Goal: Navigation & Orientation: Find specific page/section

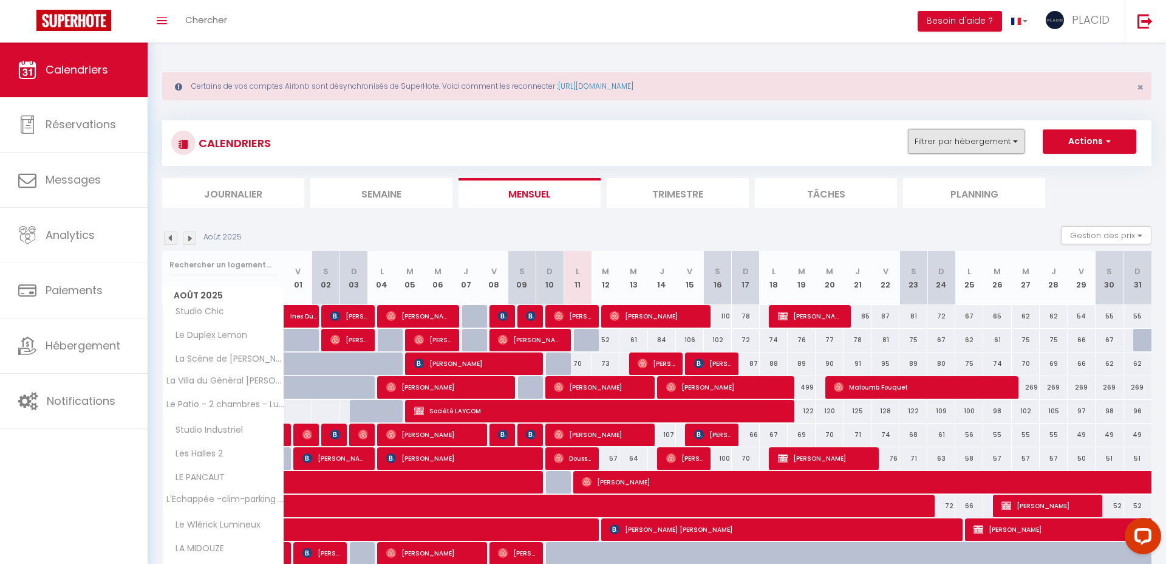
click at [994, 142] on button "Filtrer par hébergement" at bounding box center [966, 141] width 117 height 24
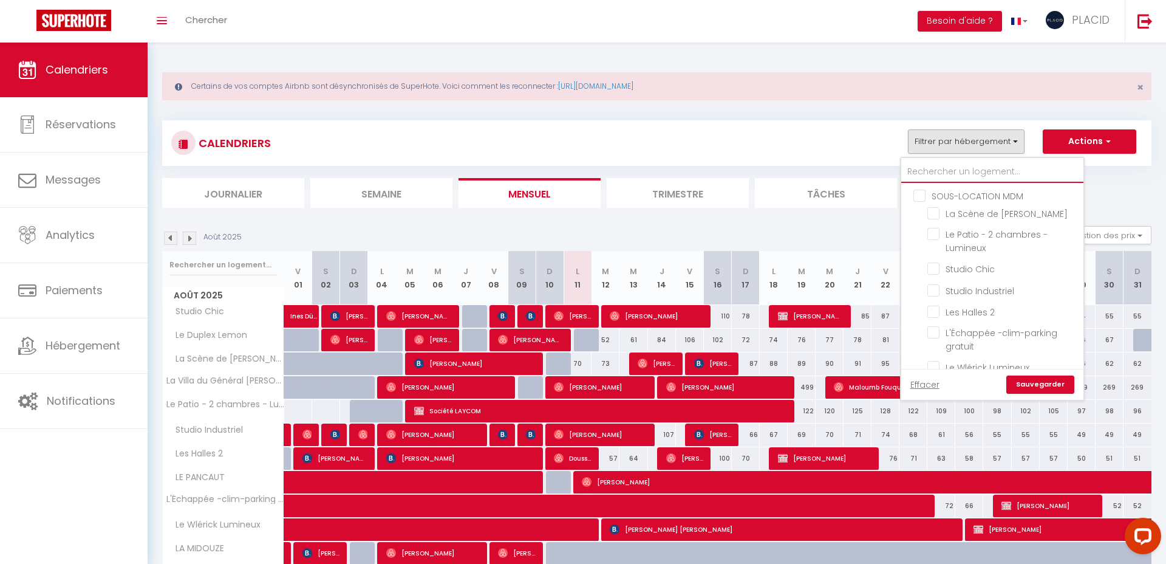
click at [939, 169] on input "text" at bounding box center [993, 172] width 182 height 22
click at [934, 281] on input "LE COSY" at bounding box center [1004, 287] width 152 height 12
checkbox input "true"
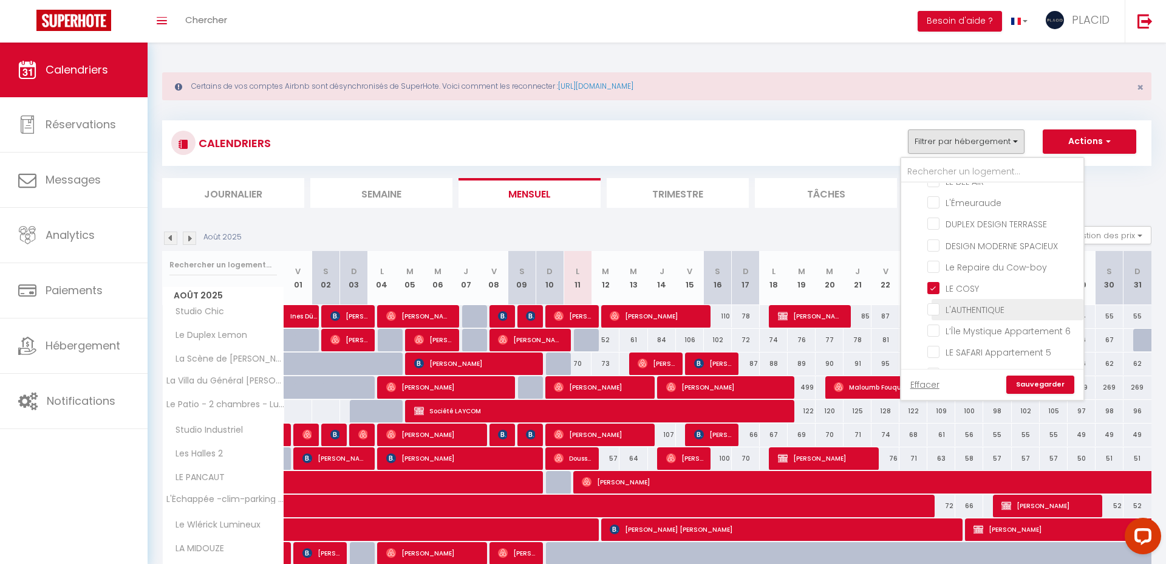
checkbox input "false"
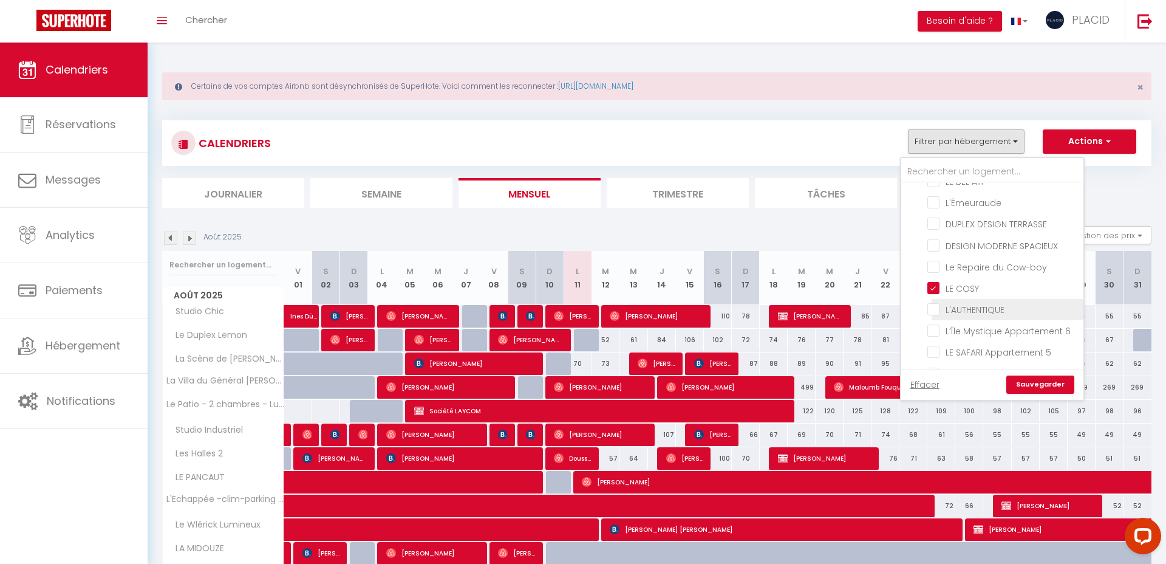
checkbox input "false"
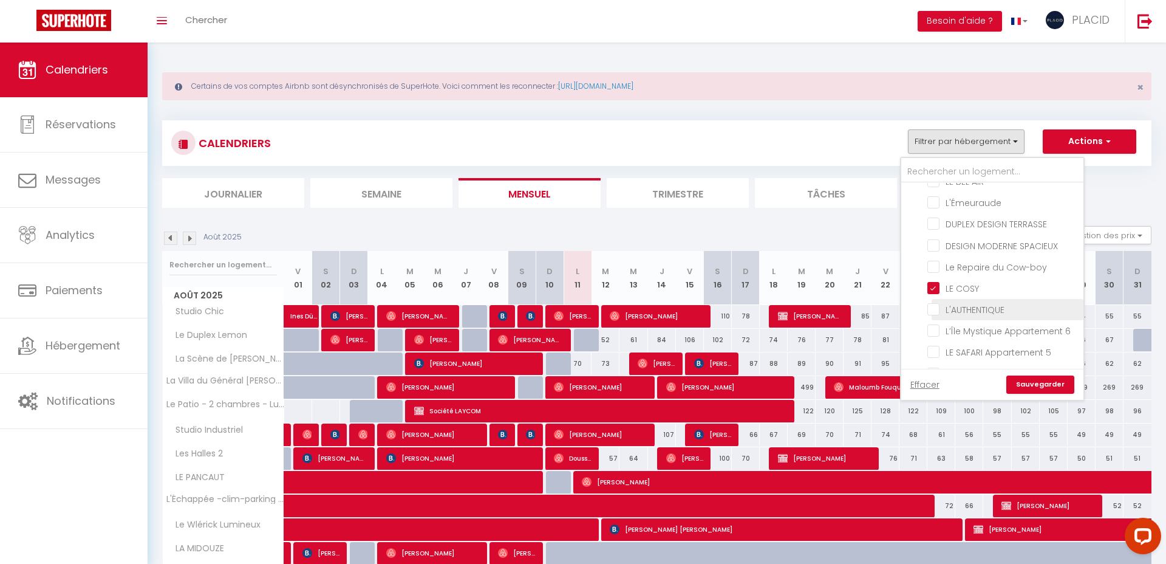
checkbox input "false"
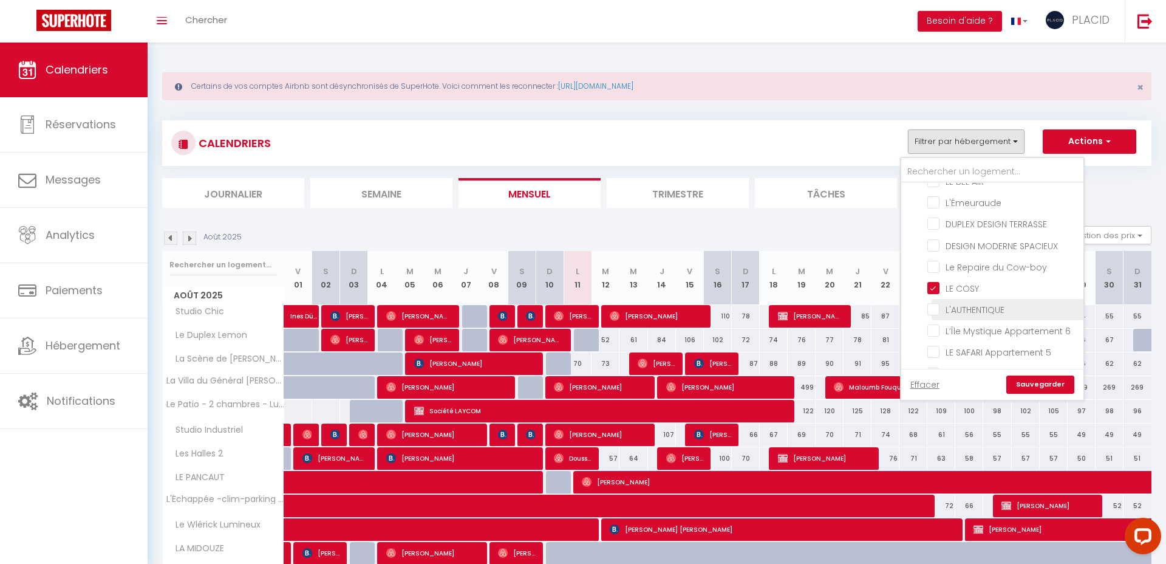
checkbox input "false"
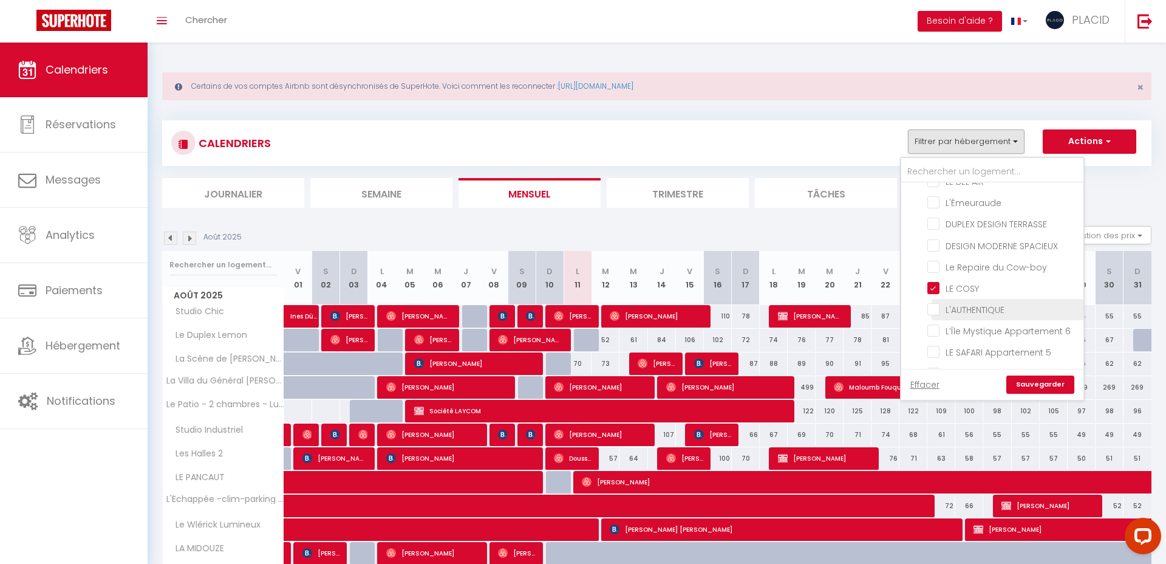
checkbox input "false"
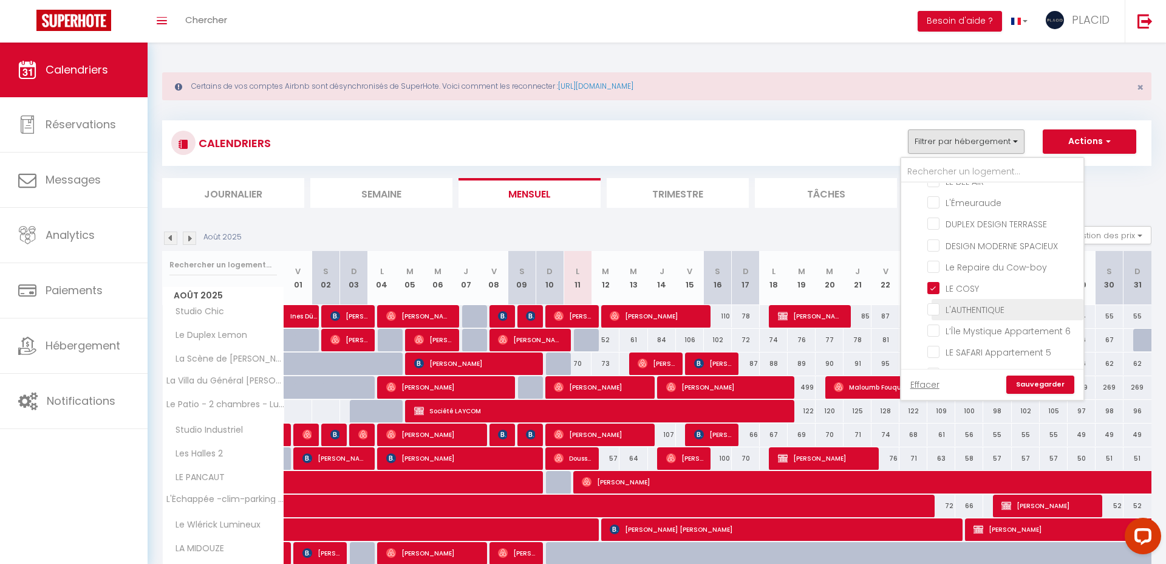
checkbox input "false"
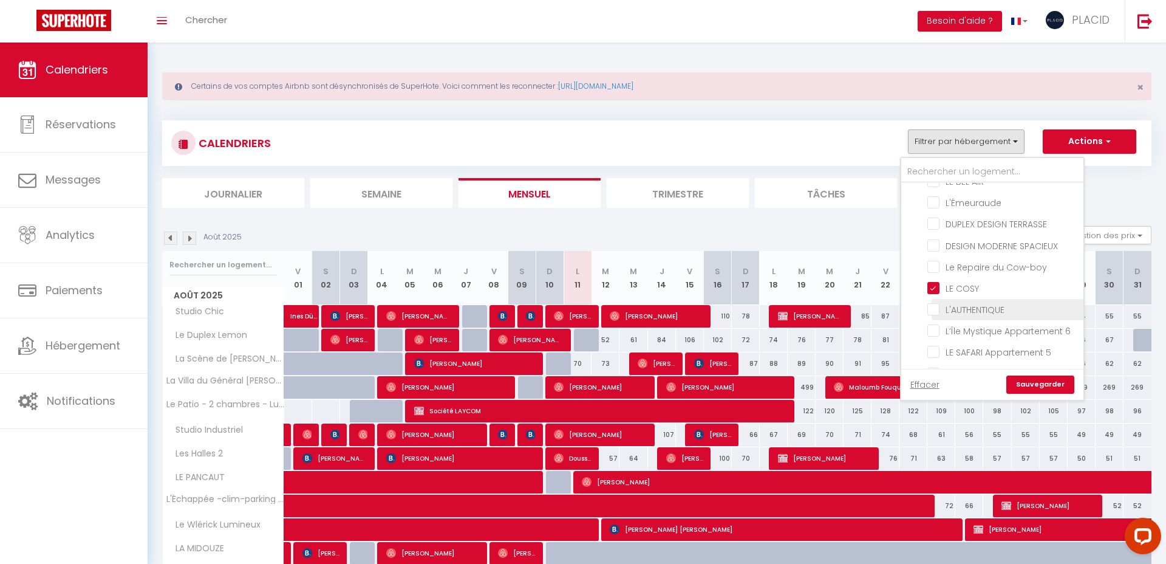
checkbox input "false"
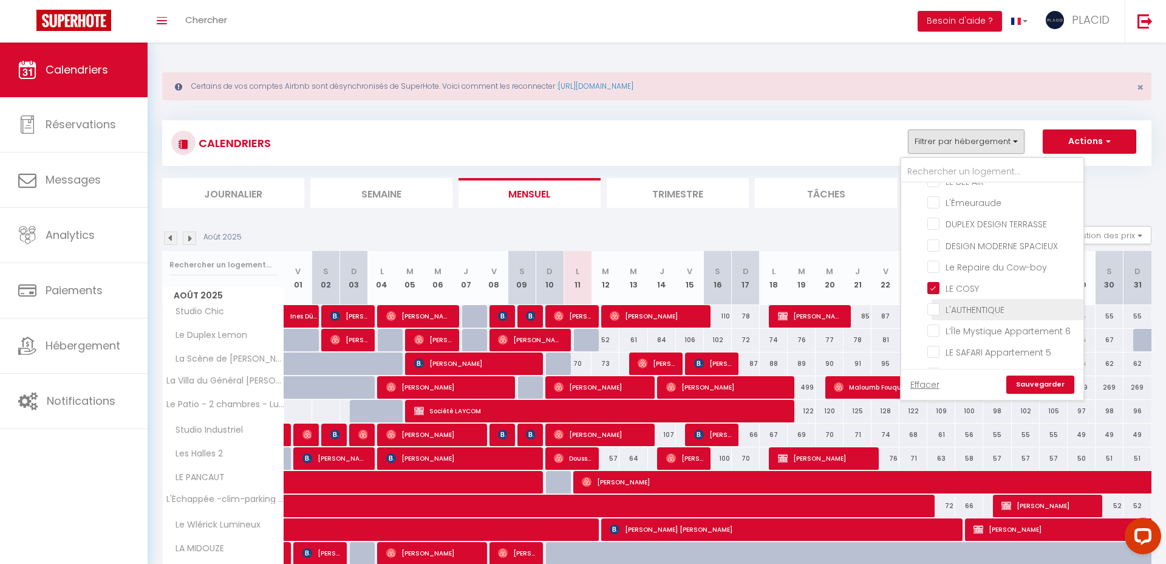
checkbox input "false"
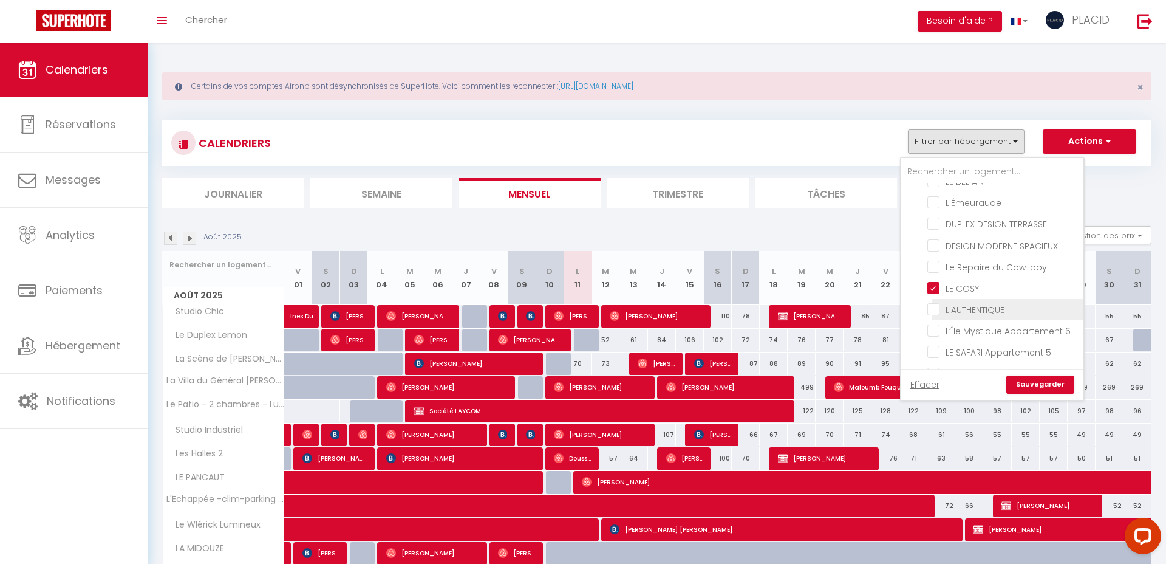
checkbox input "false"
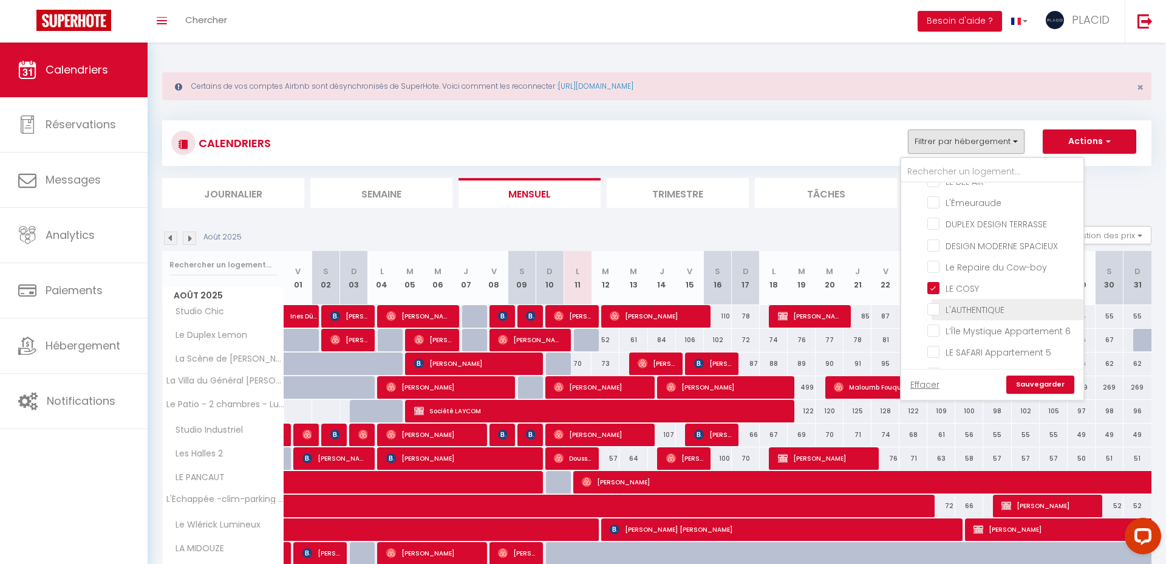
checkbox input "false"
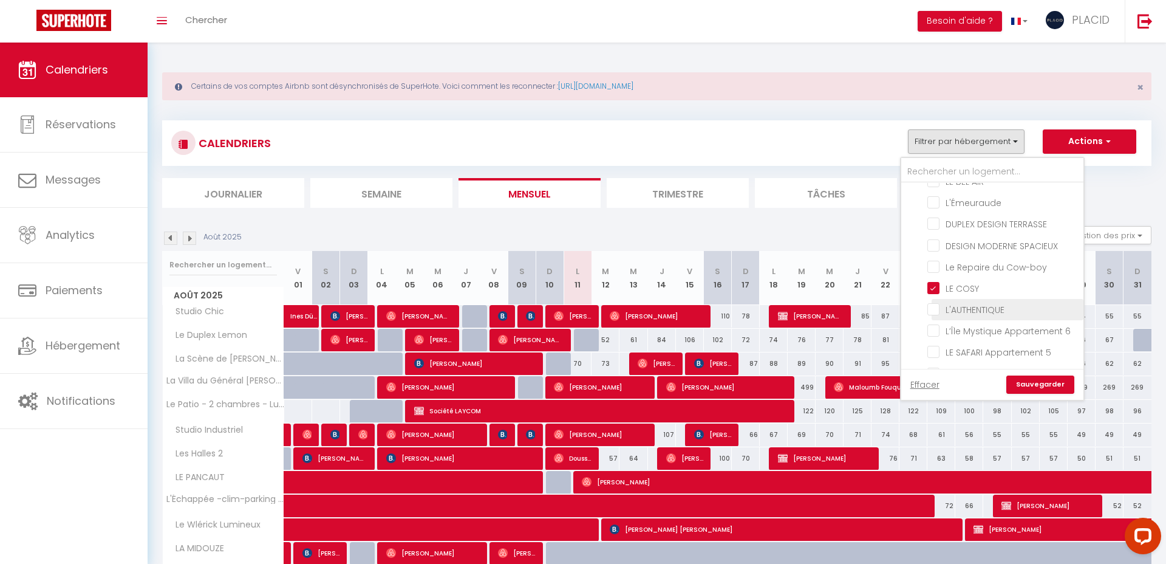
checkbox input "false"
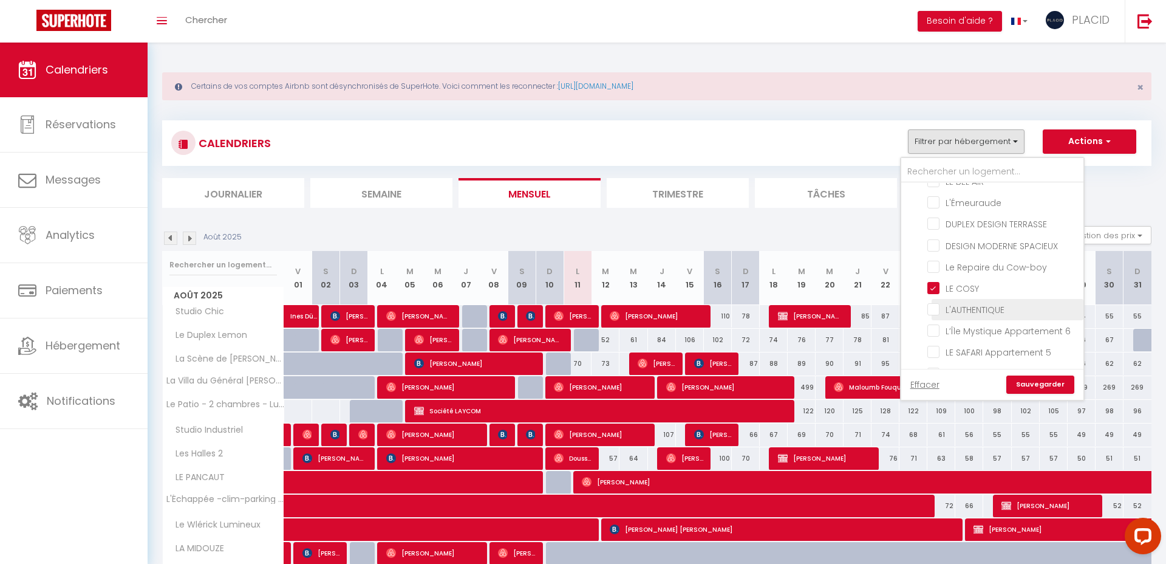
checkbox input "false"
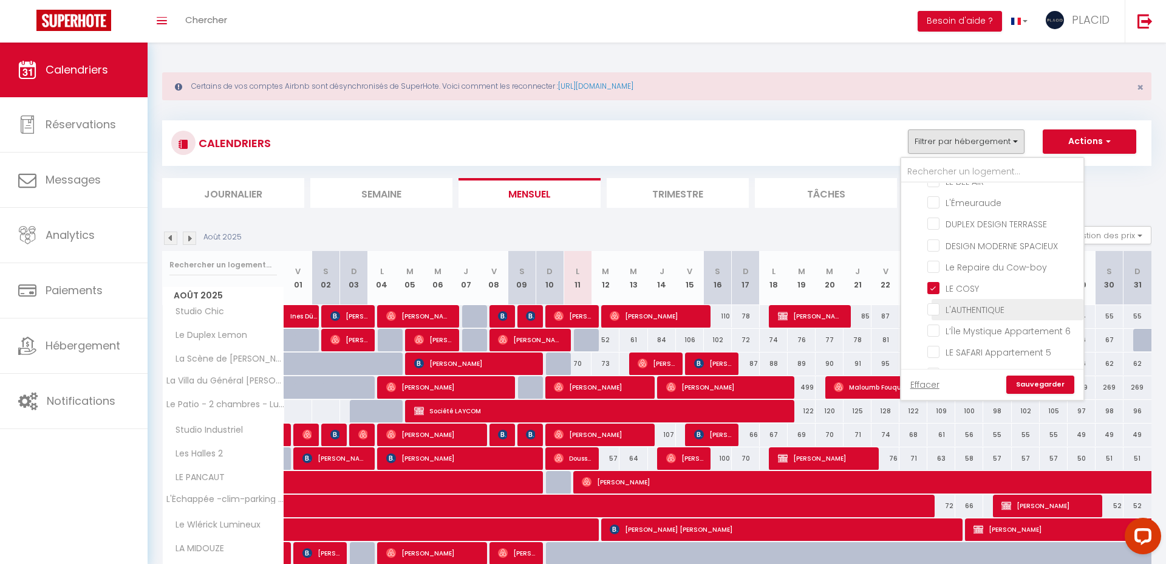
checkbox input "false"
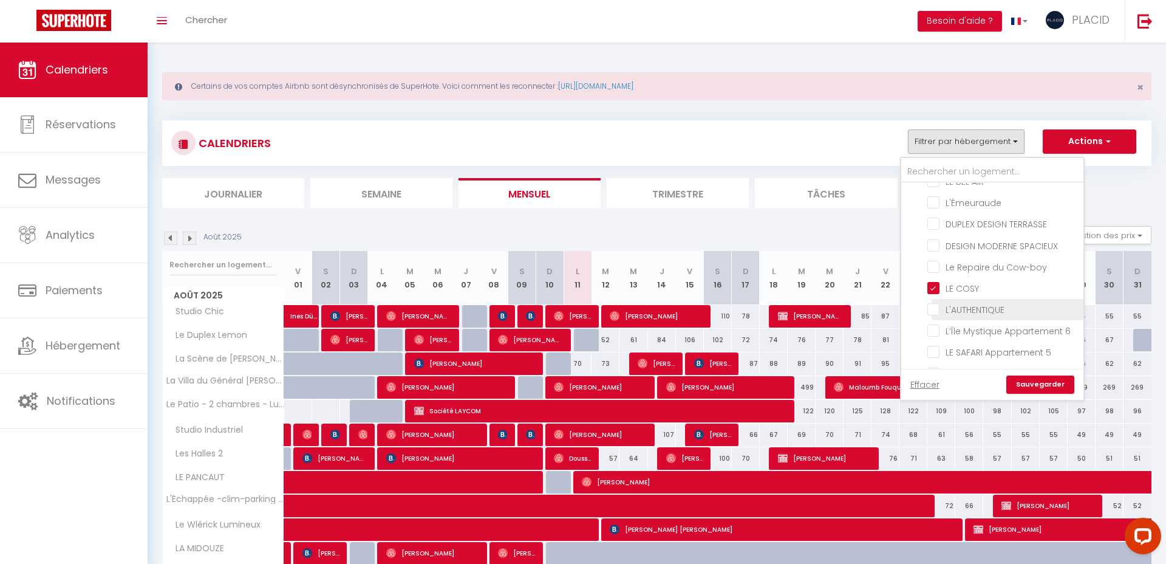
checkbox input "false"
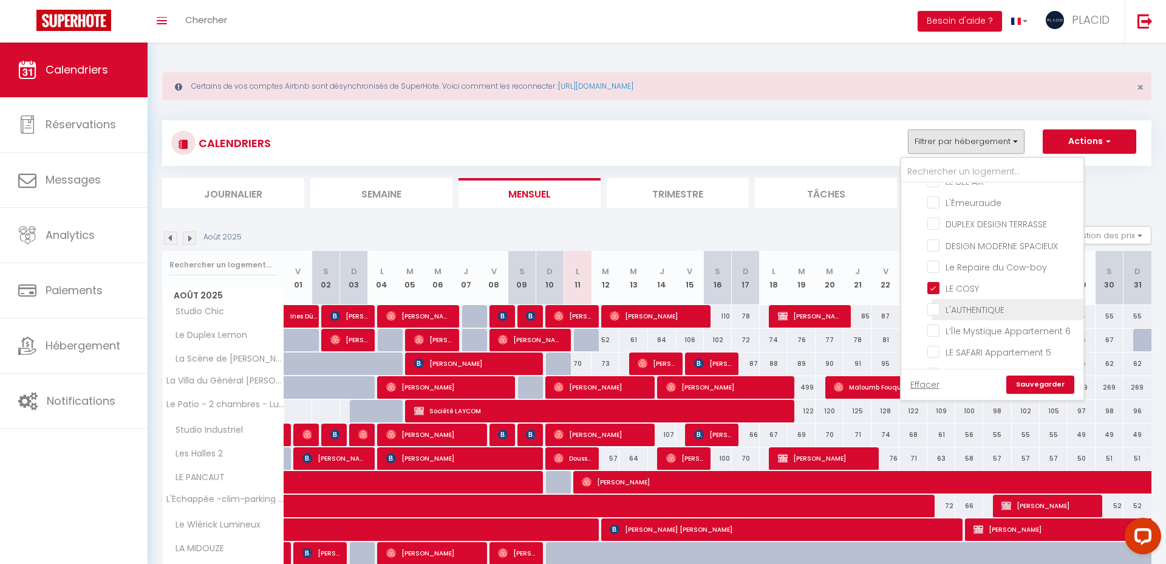
checkbox input "false"
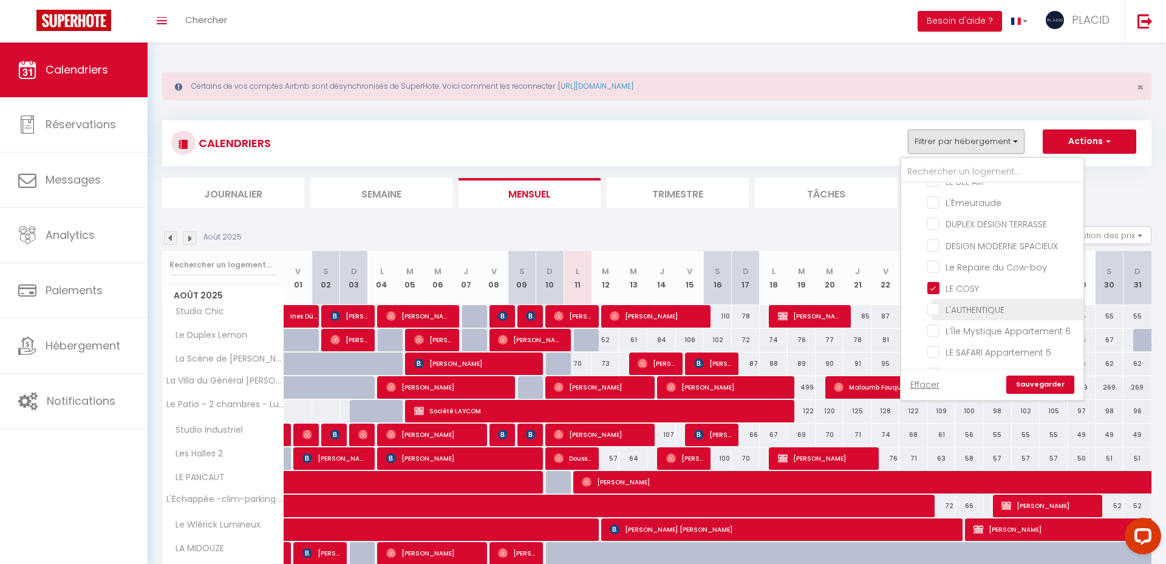
checkbox input "false"
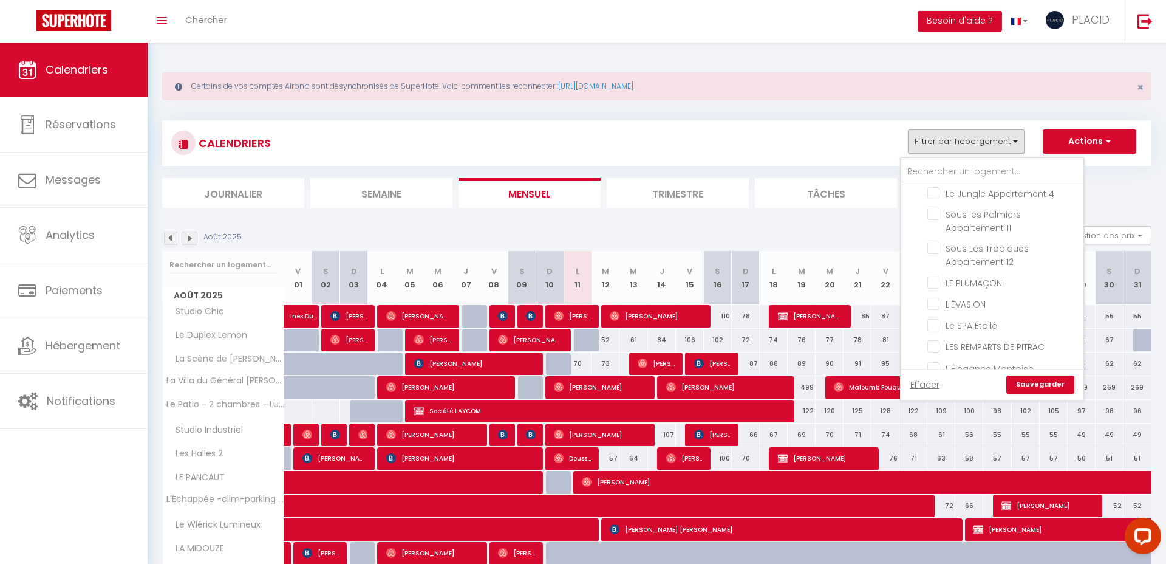
scroll to position [677, 0]
click at [936, 282] on input "LE PLUMAÇON" at bounding box center [1004, 288] width 152 height 12
checkbox input "true"
checkbox input "false"
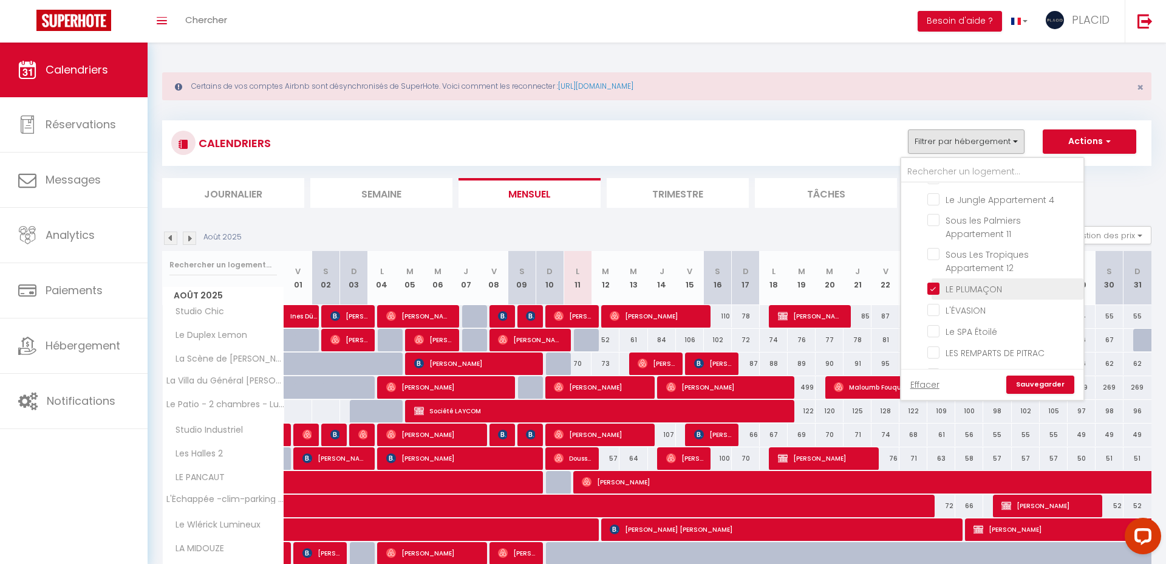
checkbox input "false"
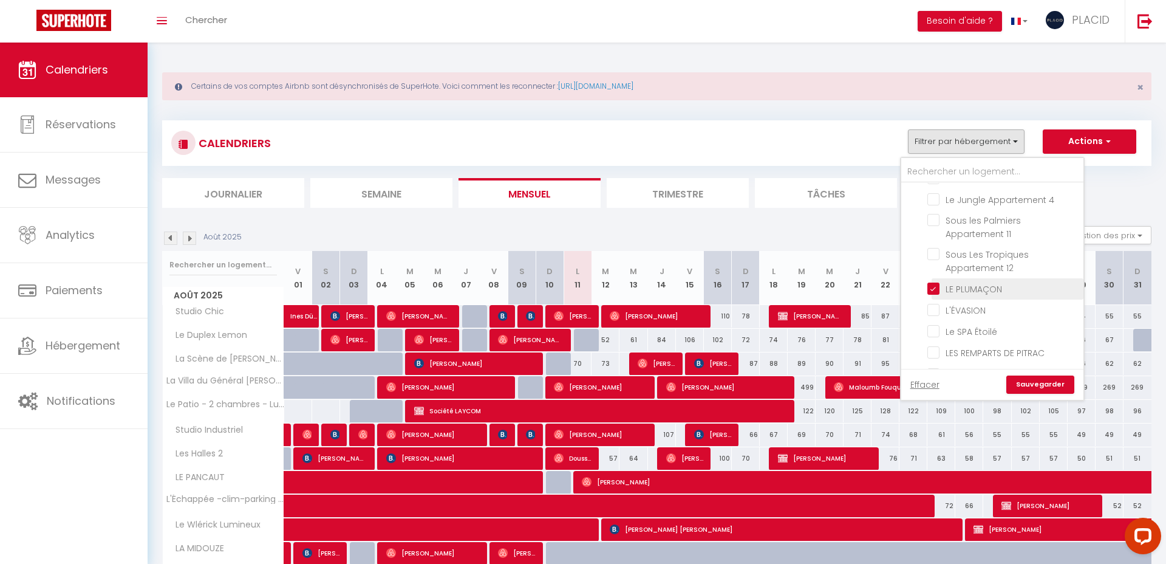
checkbox input "false"
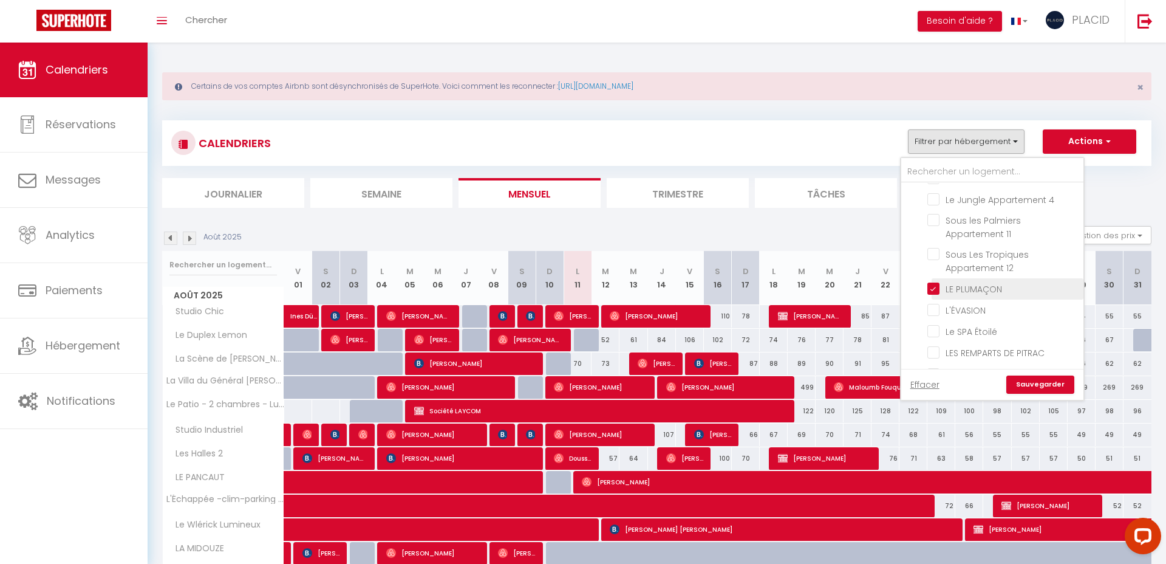
checkbox input "false"
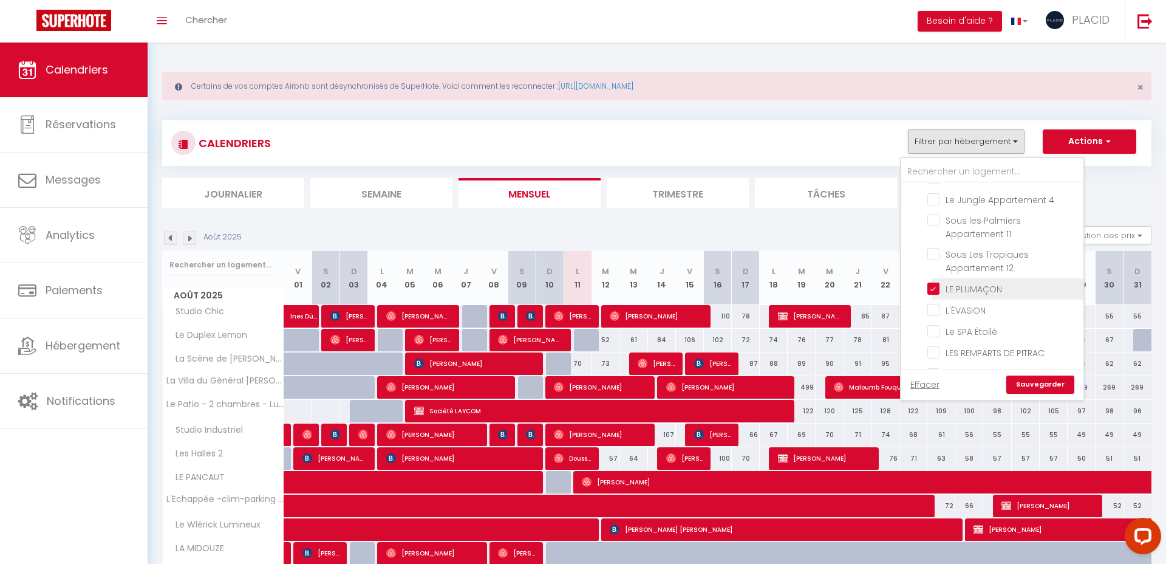
checkbox input "false"
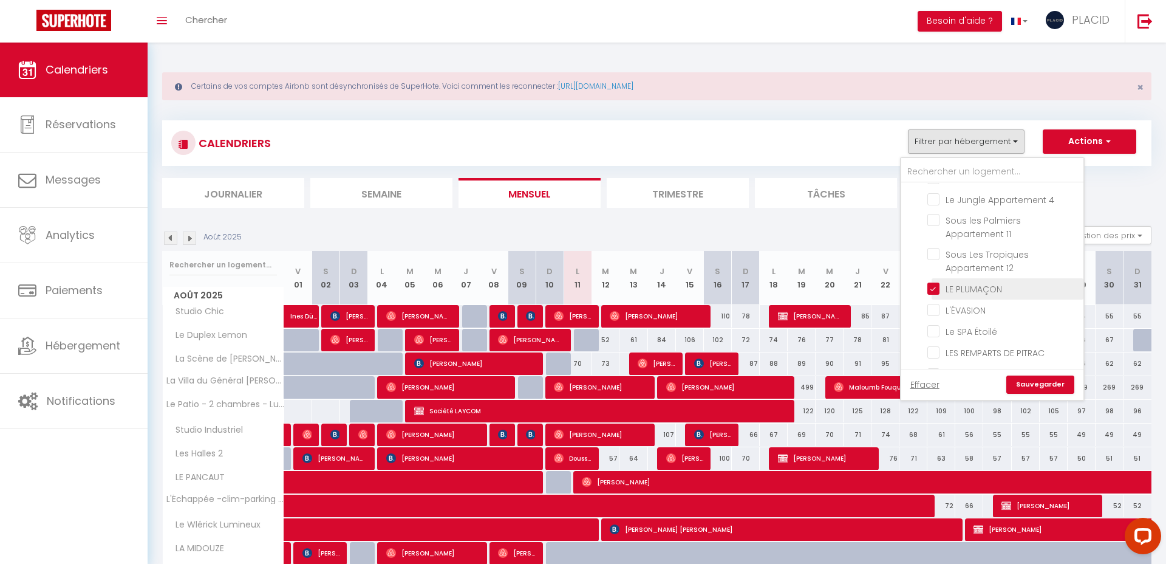
checkbox input "false"
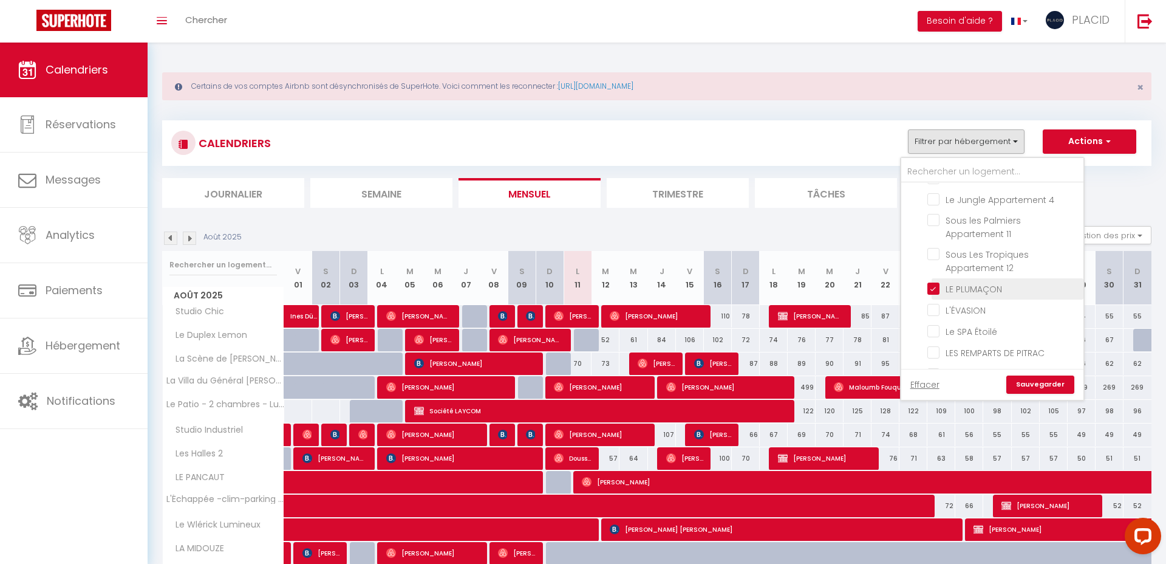
checkbox input "false"
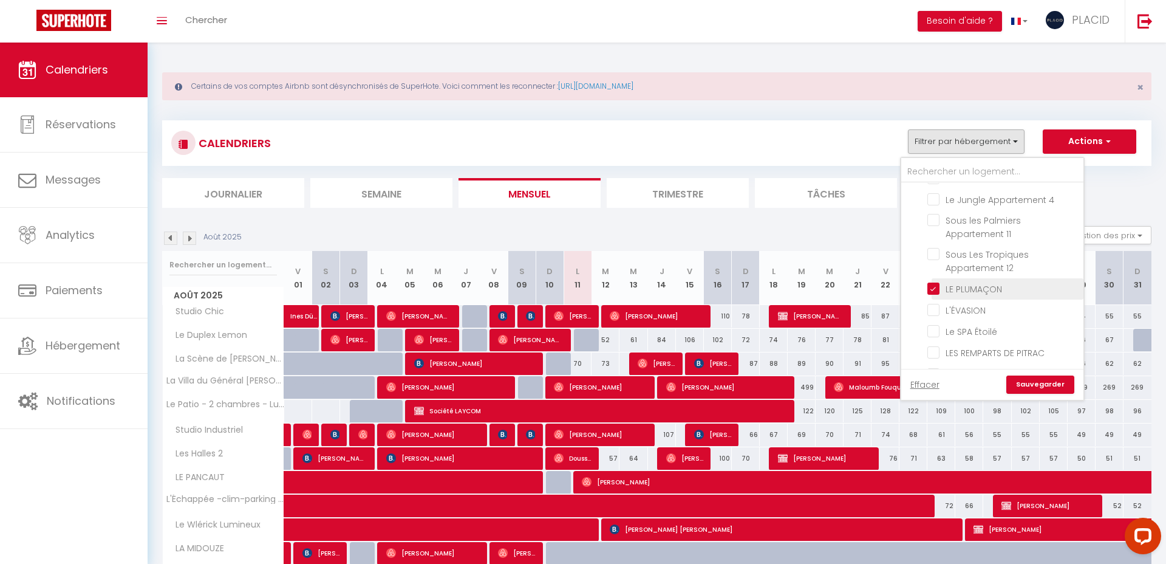
checkbox input "false"
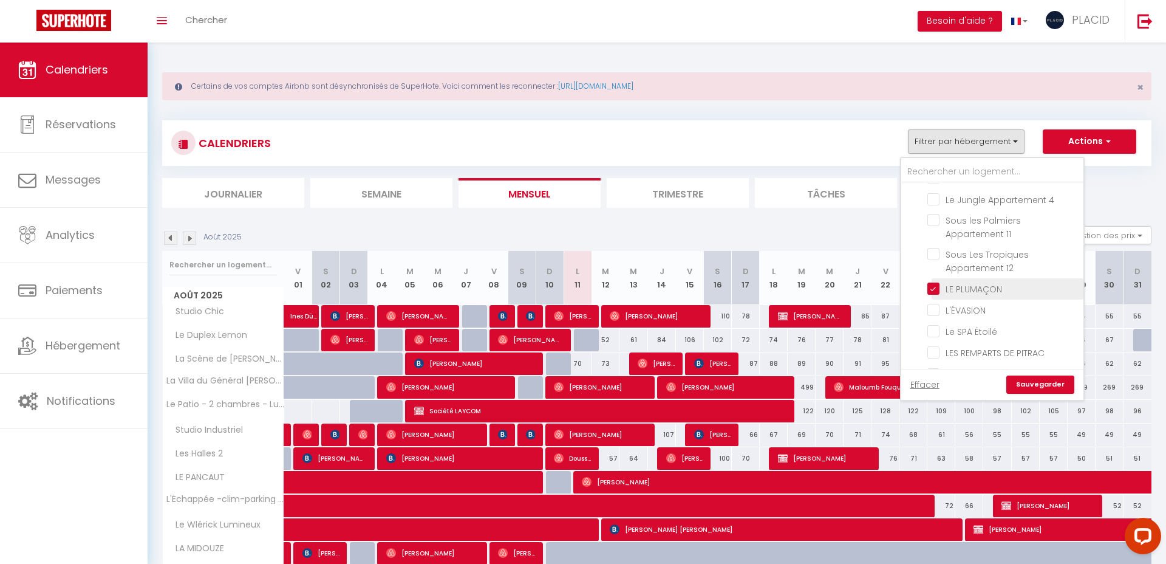
checkbox input "false"
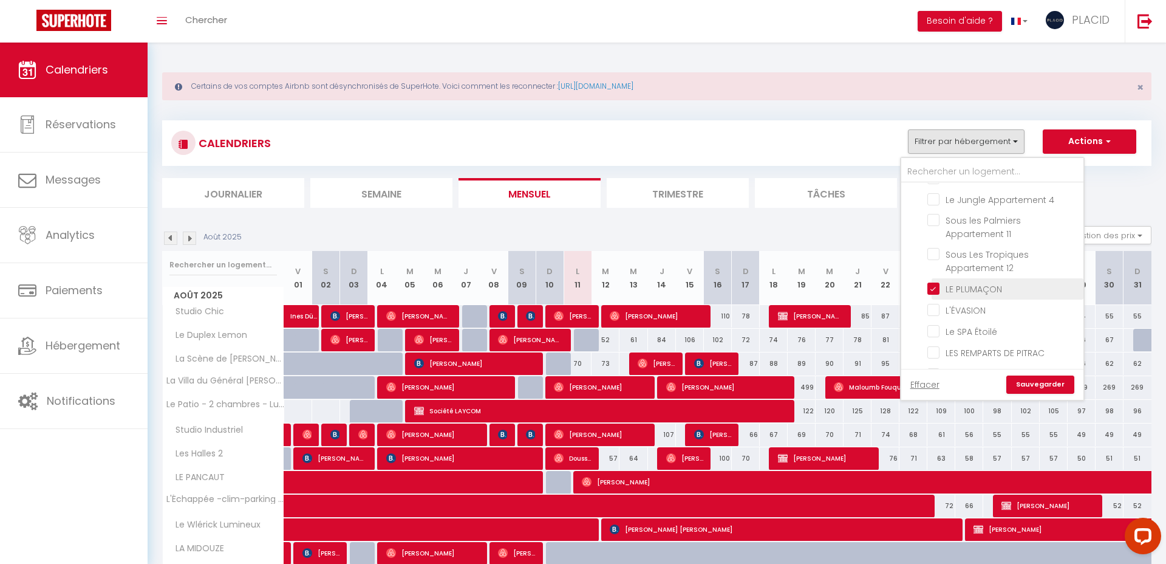
checkbox input "false"
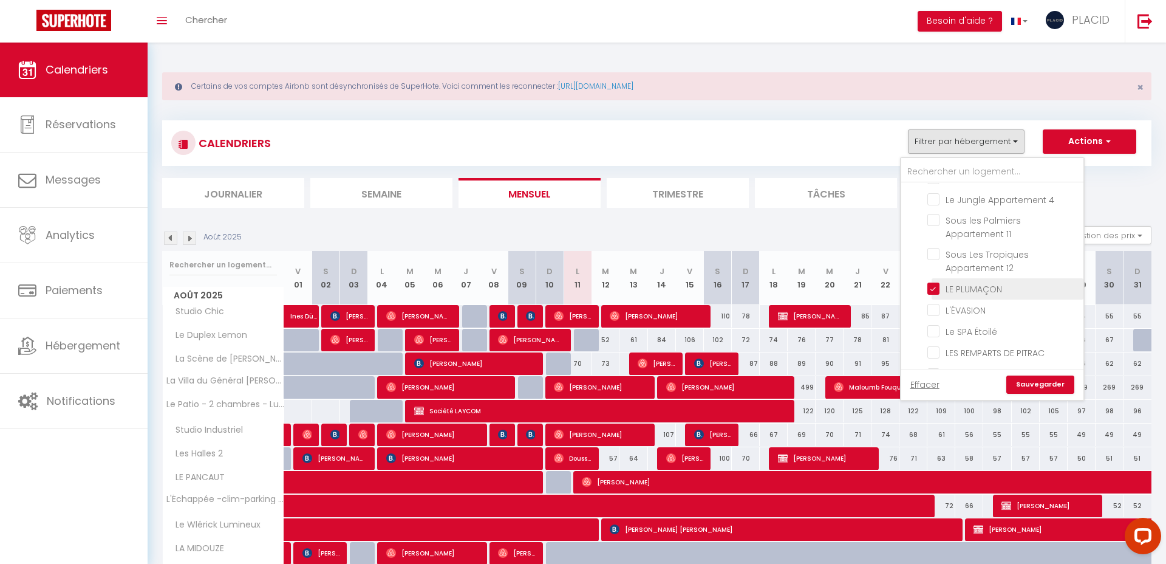
checkbox input "false"
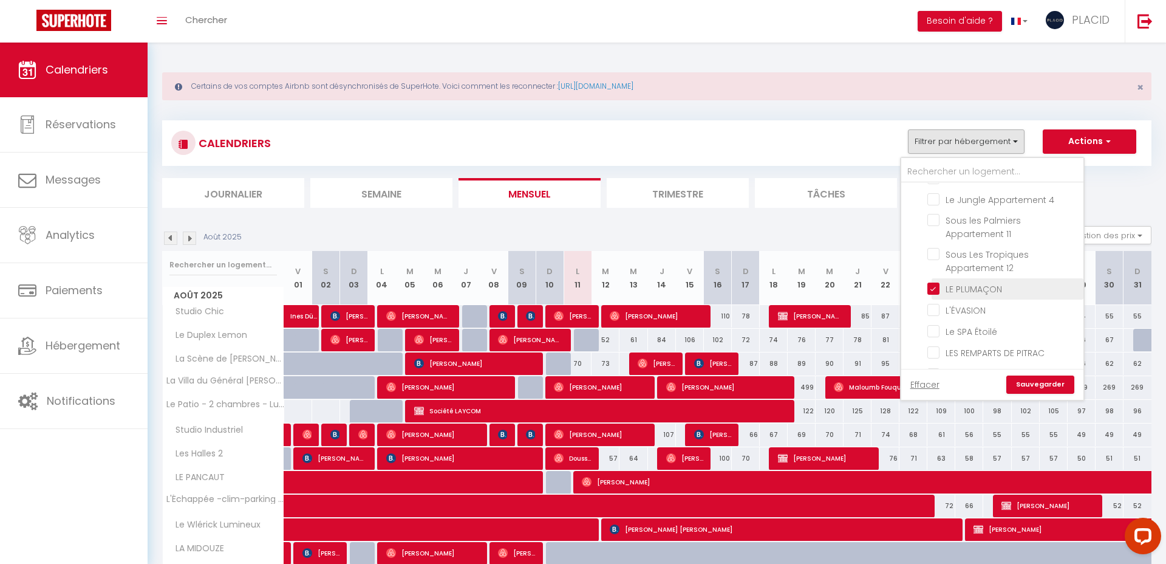
checkbox input "false"
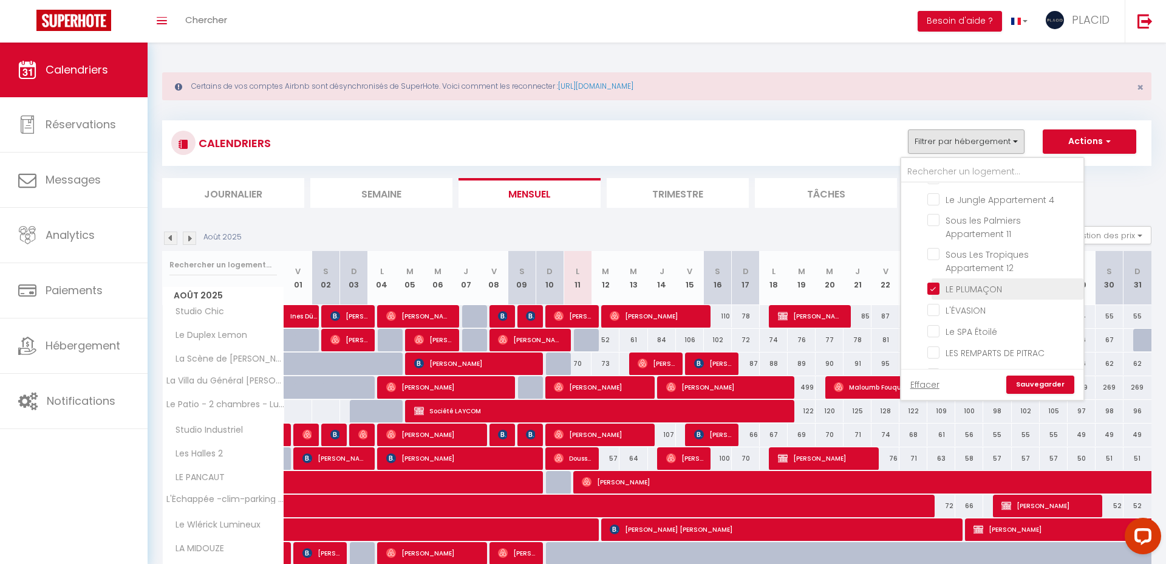
checkbox input "false"
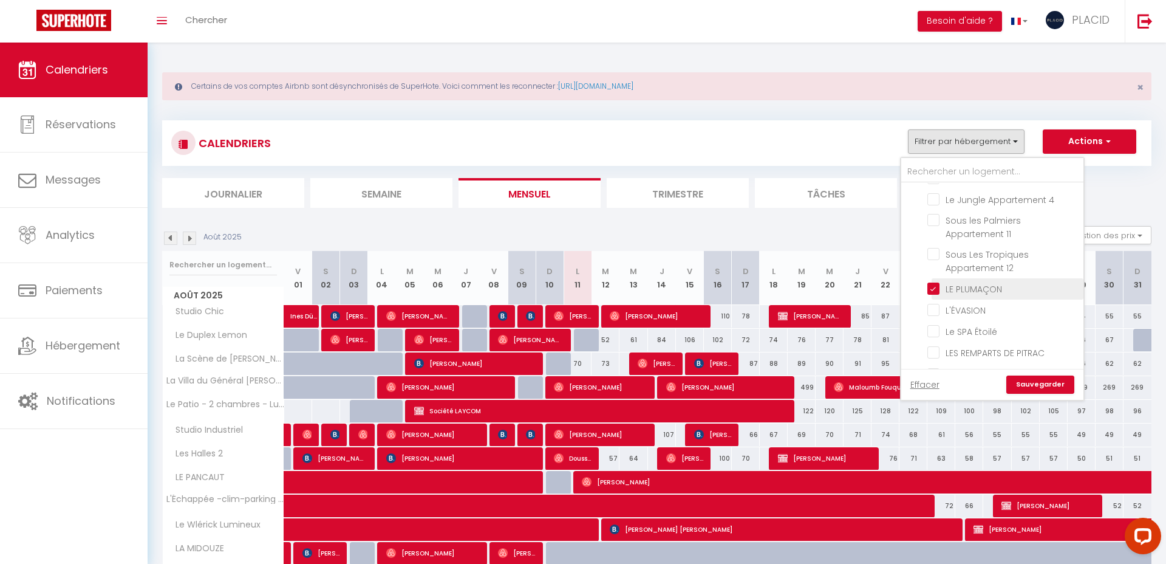
checkbox input "false"
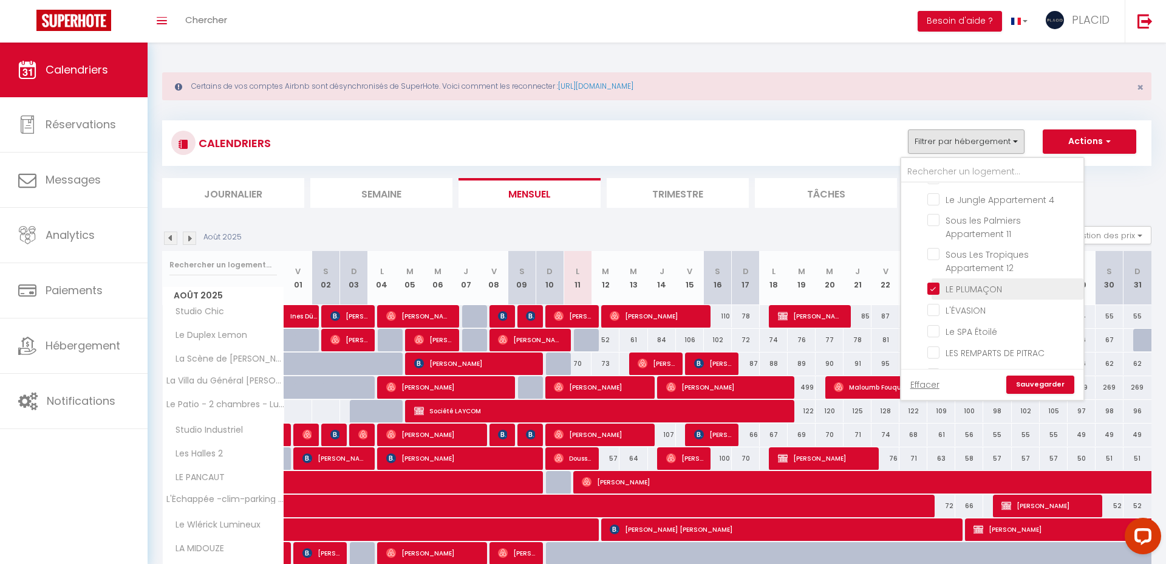
checkbox input "false"
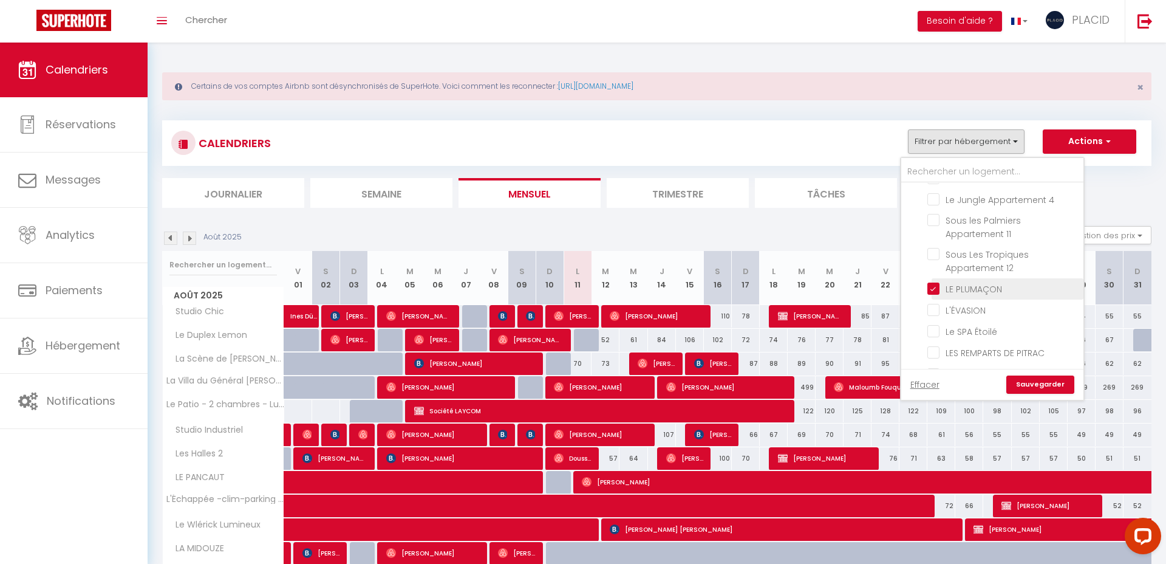
checkbox input "false"
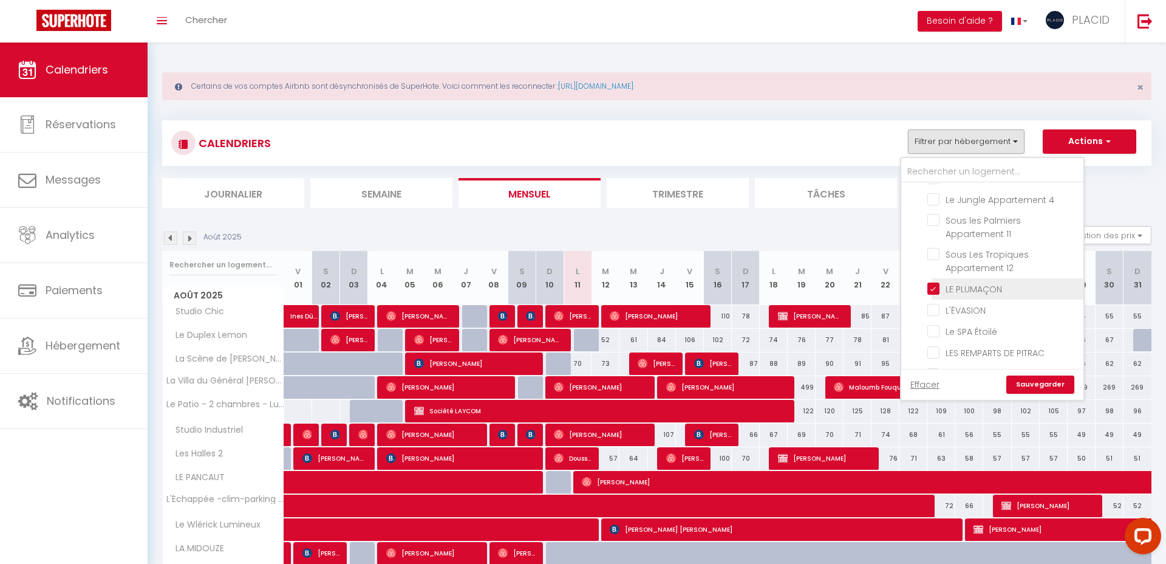
checkbox input "false"
click at [933, 340] on input "L'AUTHENTIQUE" at bounding box center [1004, 346] width 152 height 12
checkbox input "true"
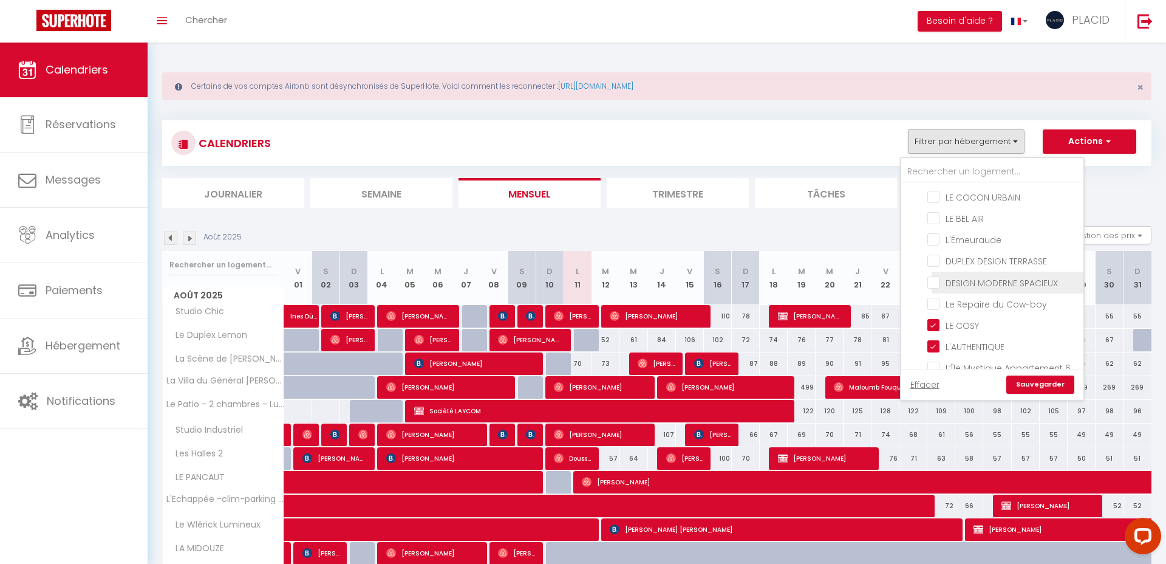
checkbox input "false"
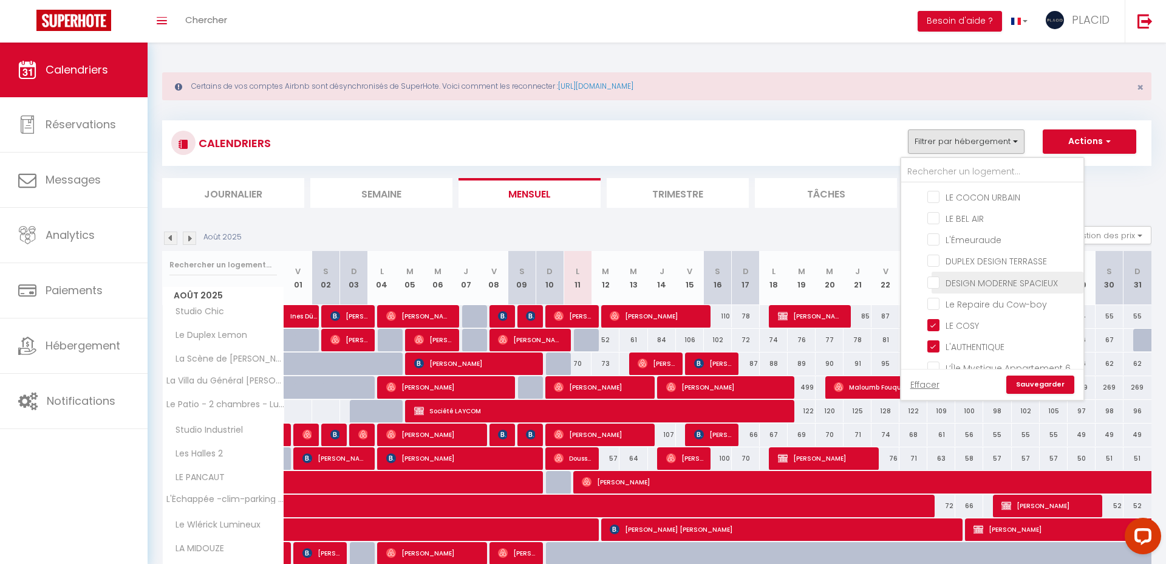
checkbox input "false"
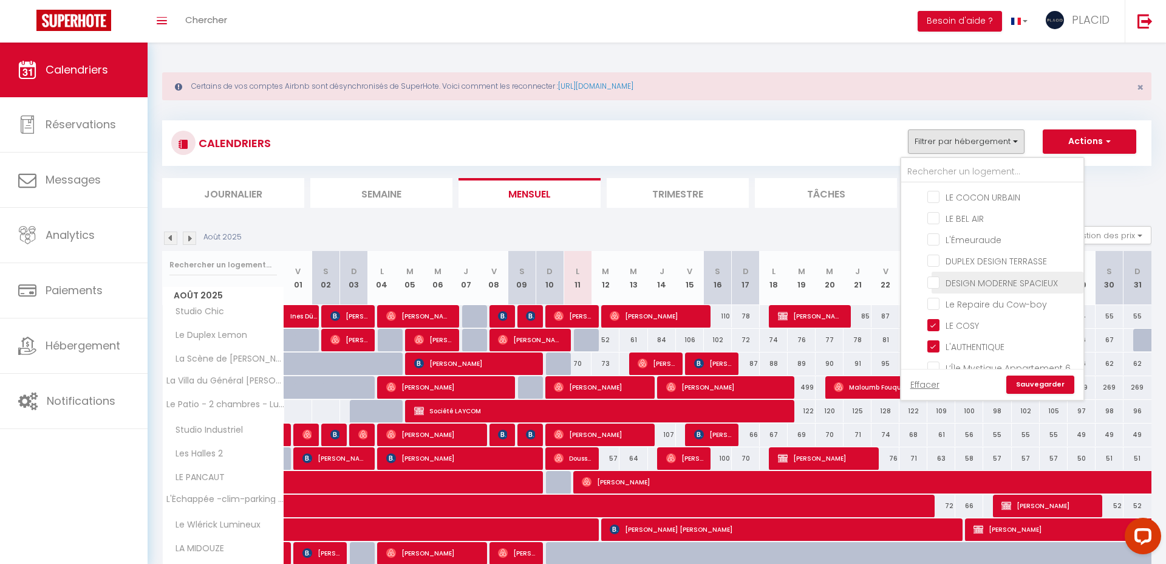
checkbox input "false"
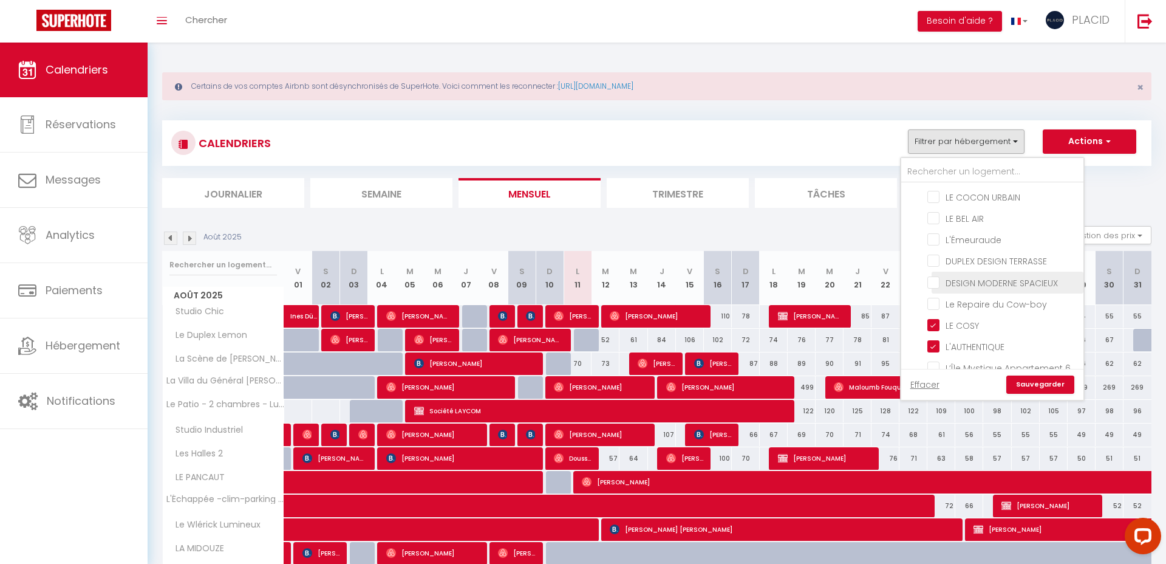
checkbox input "false"
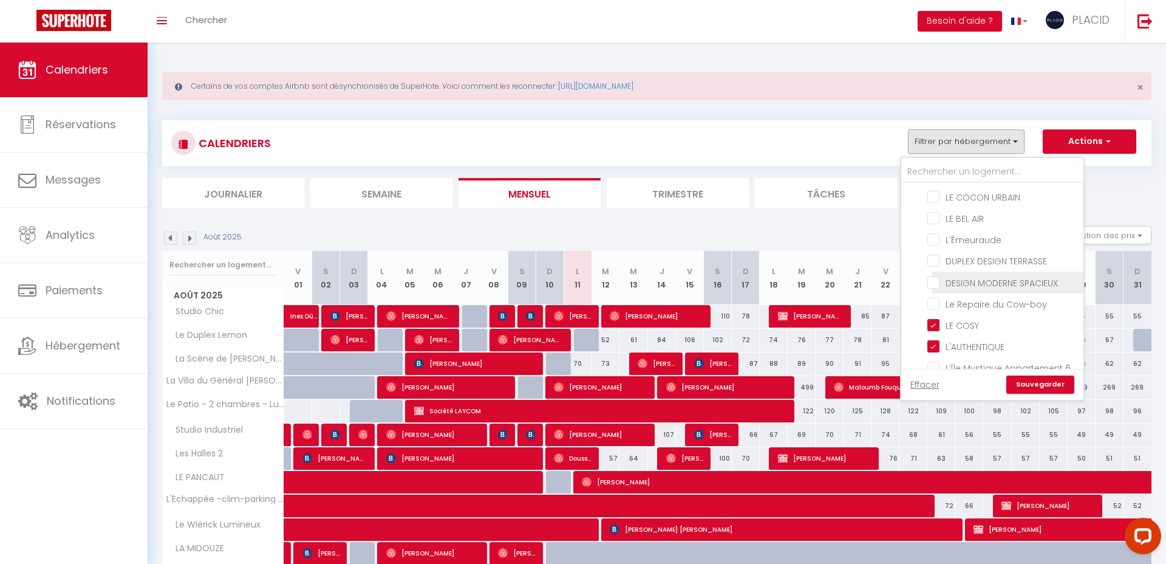
checkbox input "false"
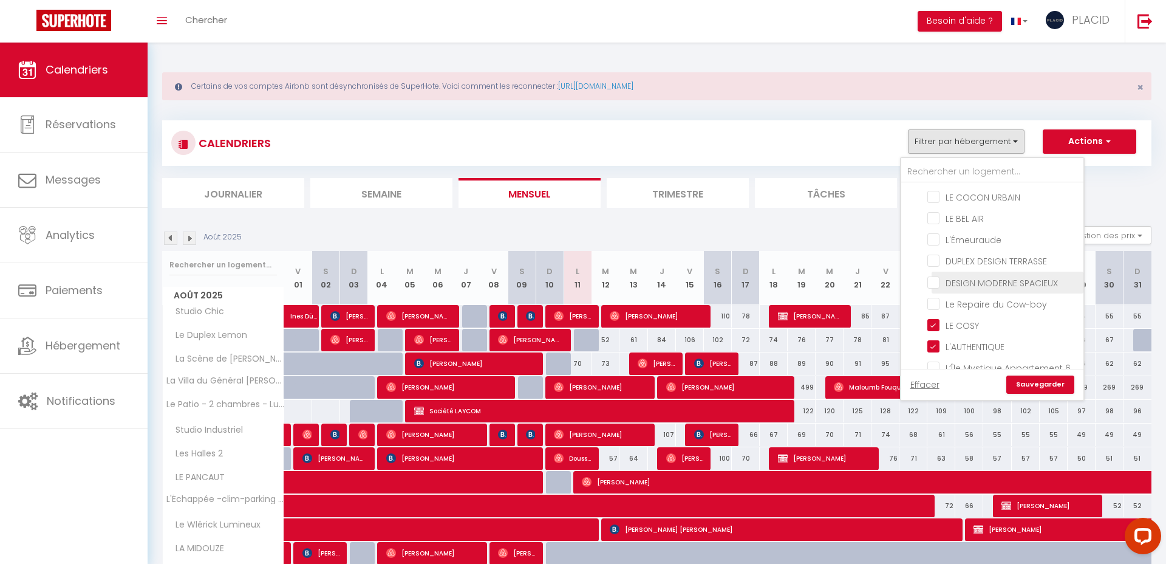
checkbox input "false"
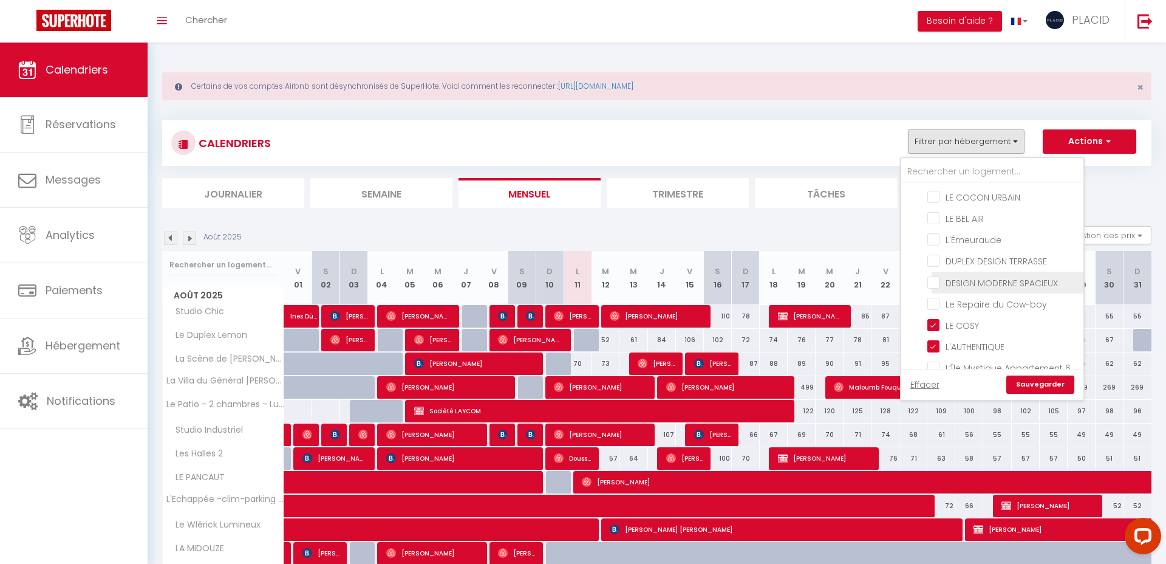
checkbox input "false"
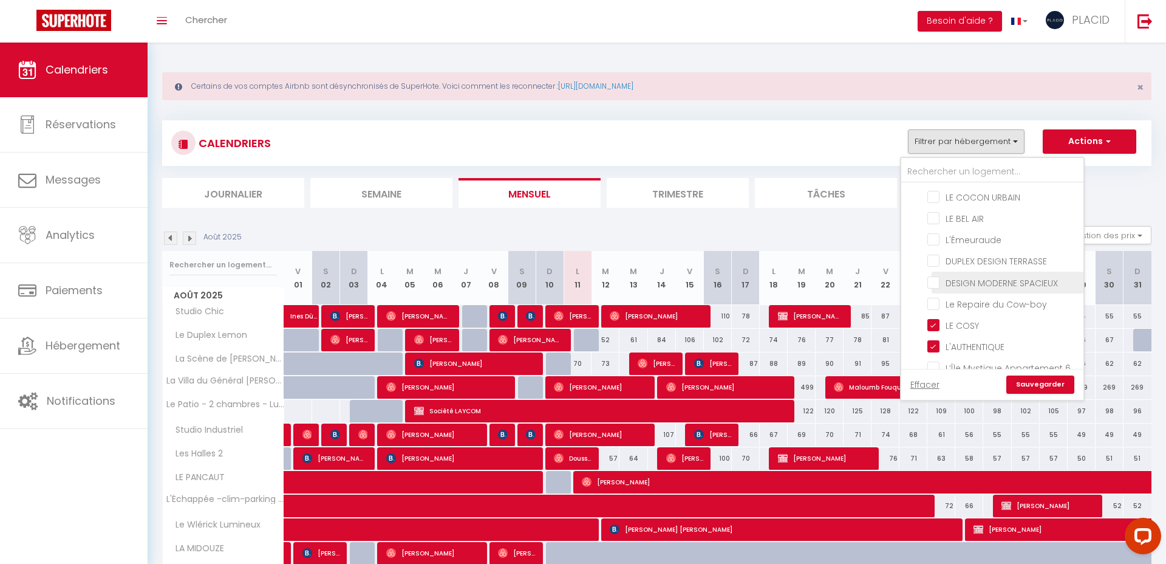
checkbox input "false"
click at [935, 330] on input "L'AUTHENTIQUE" at bounding box center [1004, 336] width 152 height 12
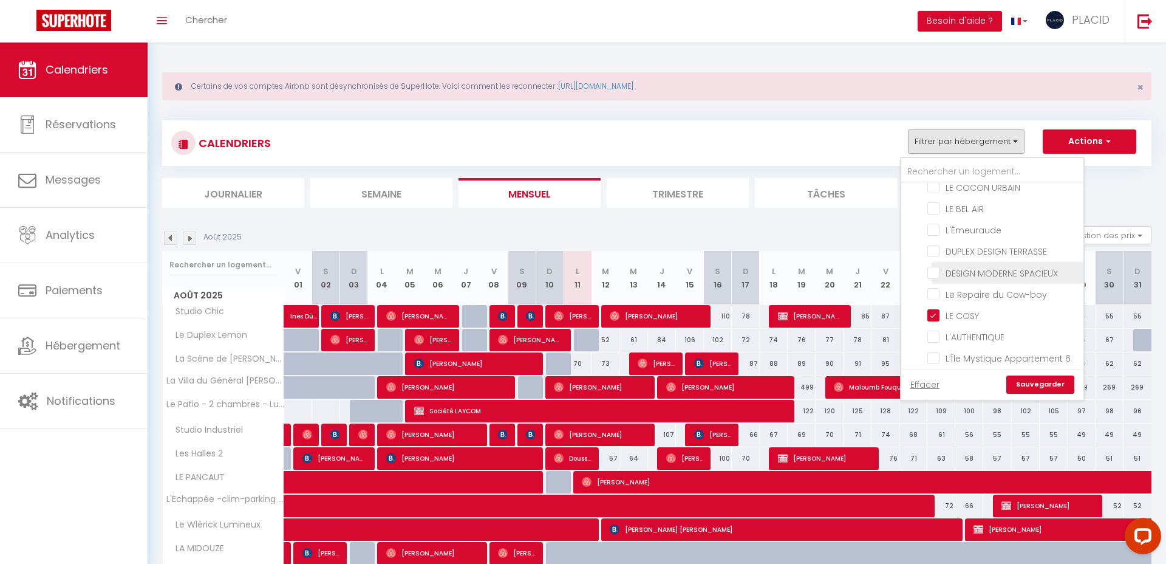
click at [934, 265] on input "DESIGN MODERNE SPACIEUX" at bounding box center [1004, 271] width 152 height 12
click at [936, 316] on input "LE PANCAUT" at bounding box center [1004, 322] width 152 height 12
click at [1030, 379] on link "Sauvegarder" at bounding box center [1041, 384] width 68 height 18
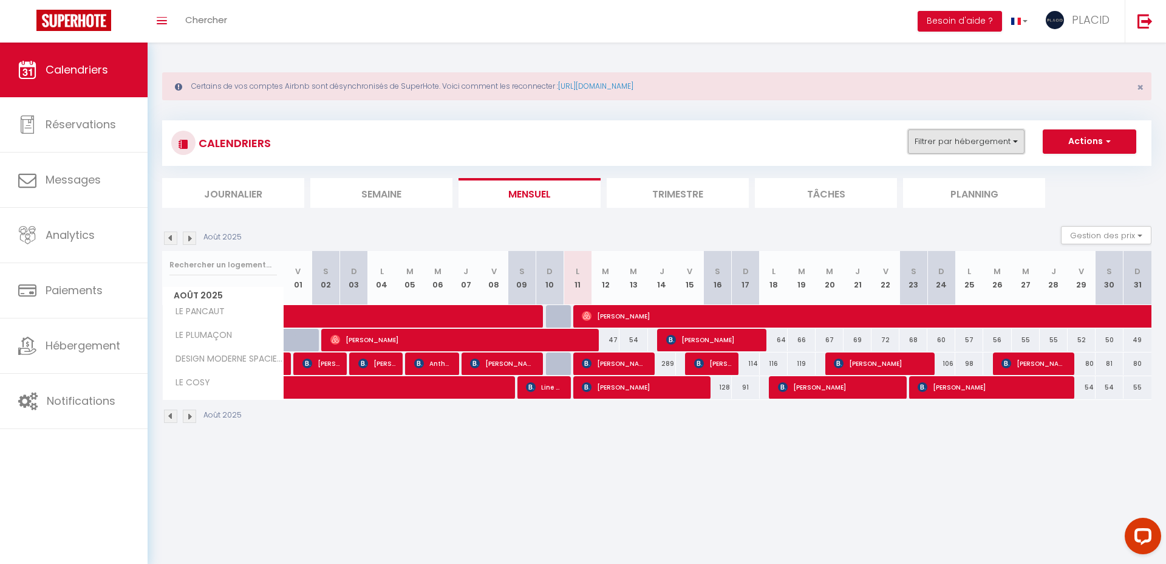
click at [972, 143] on button "Filtrer par hébergement" at bounding box center [966, 141] width 117 height 24
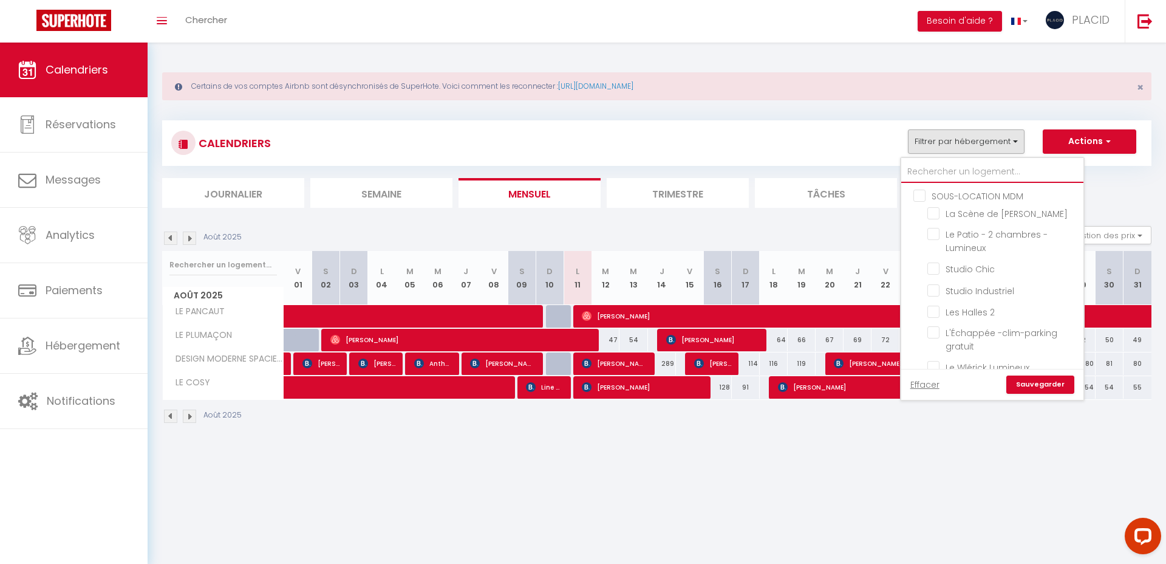
click at [943, 169] on input "text" at bounding box center [993, 172] width 182 height 22
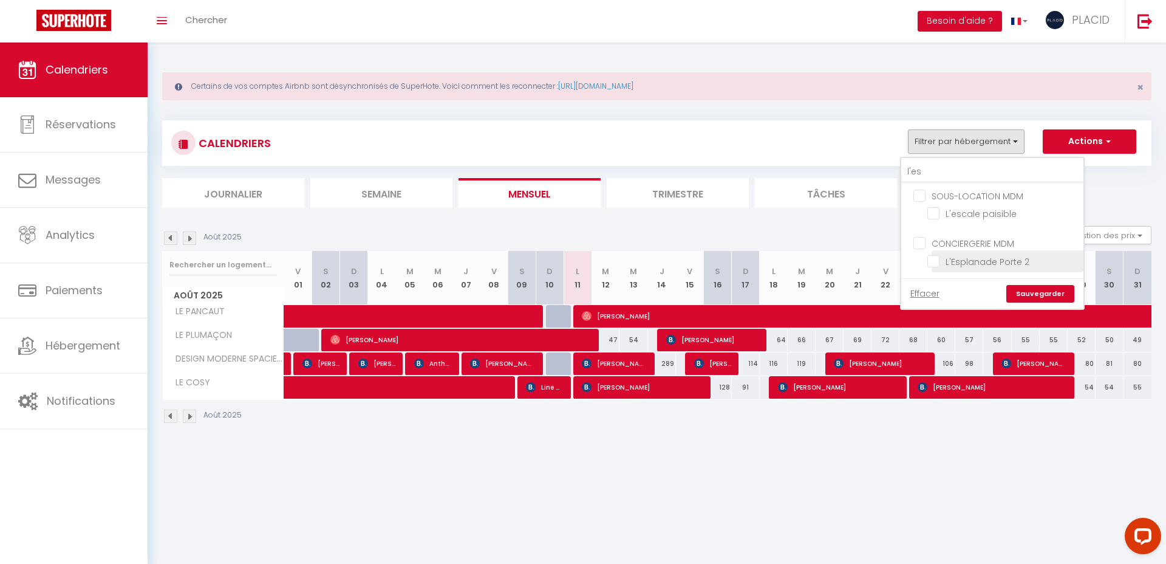
click at [934, 255] on input "L'Esplanade Porte 2" at bounding box center [1004, 260] width 152 height 12
click at [1029, 294] on link "Sauvegarder" at bounding box center [1041, 294] width 68 height 18
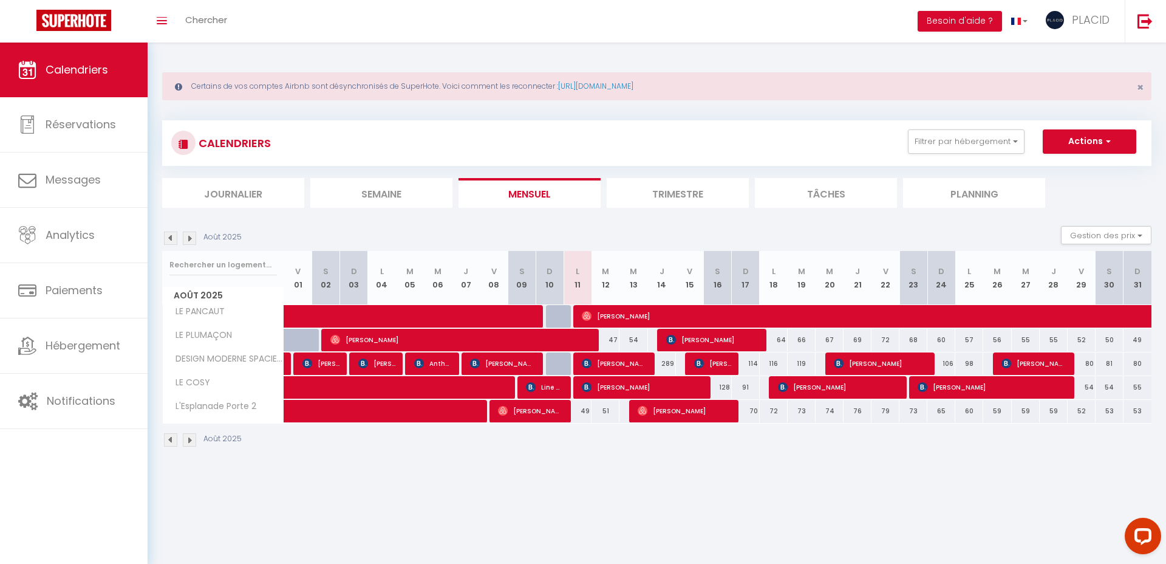
drag, startPoint x: 779, startPoint y: 338, endPoint x: 894, endPoint y: 338, distance: 114.8
click at [894, 338] on tr "LE PLUMAÇON 62 45 [PERSON_NAME]" at bounding box center [658, 340] width 990 height 24
click at [912, 481] on body "Questions et aide sur la MIGRATION - [GEOGRAPHIC_DATA] ouverte de 13 à 14h puis…" at bounding box center [583, 325] width 1166 height 564
